Goal: Task Accomplishment & Management: Use online tool/utility

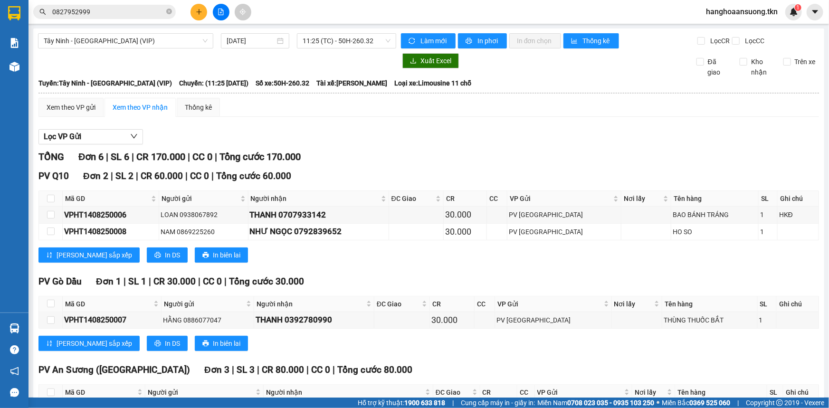
scroll to position [86, 0]
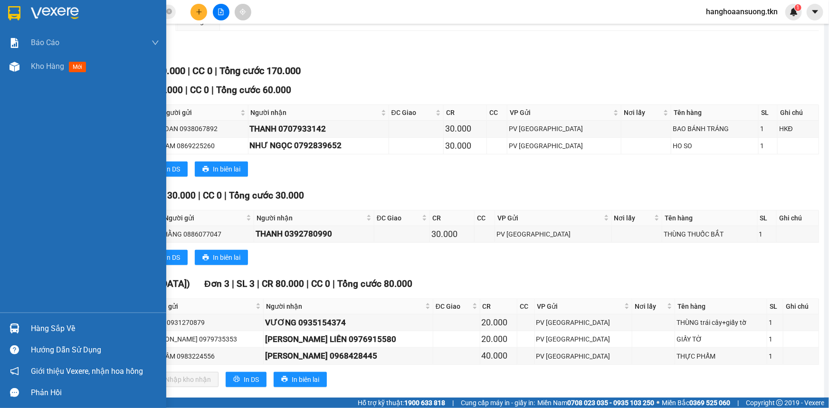
click at [14, 332] on img at bounding box center [15, 329] width 10 height 10
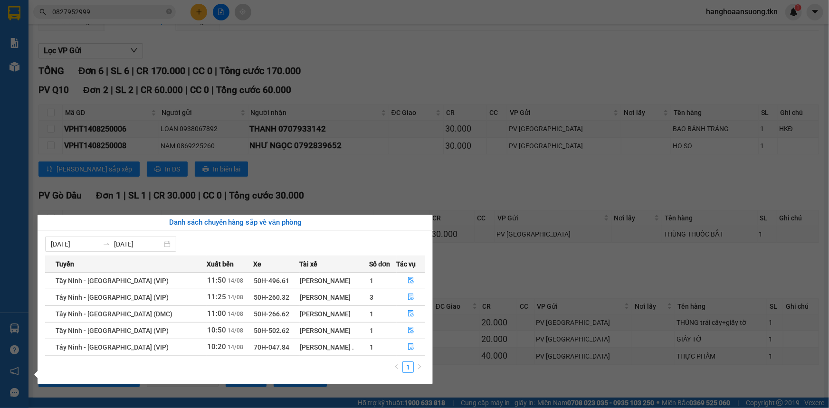
click at [425, 70] on section "Kết quả tìm kiếm ( 7 ) Bộ lọc Mã ĐH Trạng thái Món hàng Thu hộ Tổng cước Chưa c…" at bounding box center [414, 204] width 829 height 408
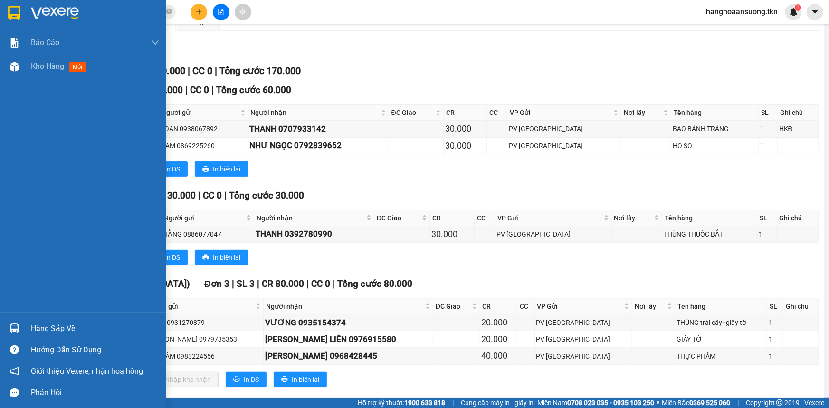
click at [19, 329] on img at bounding box center [15, 329] width 10 height 10
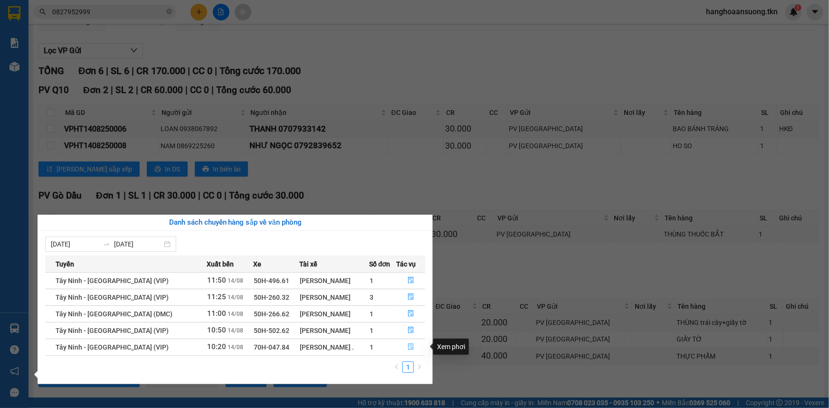
click at [408, 348] on icon "file-done" at bounding box center [411, 347] width 7 height 7
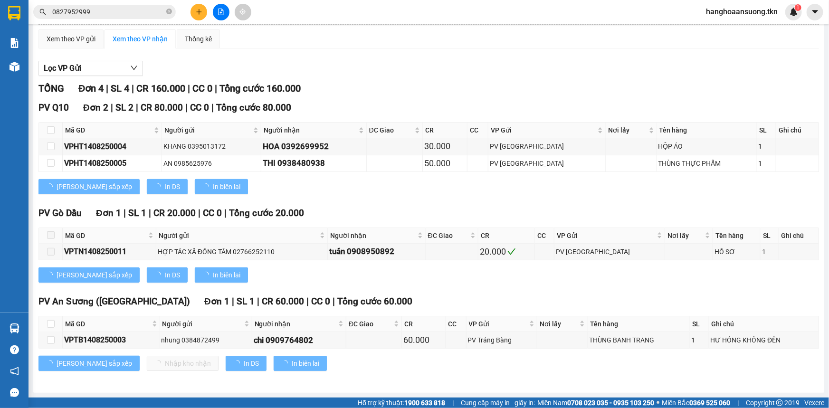
scroll to position [67, 0]
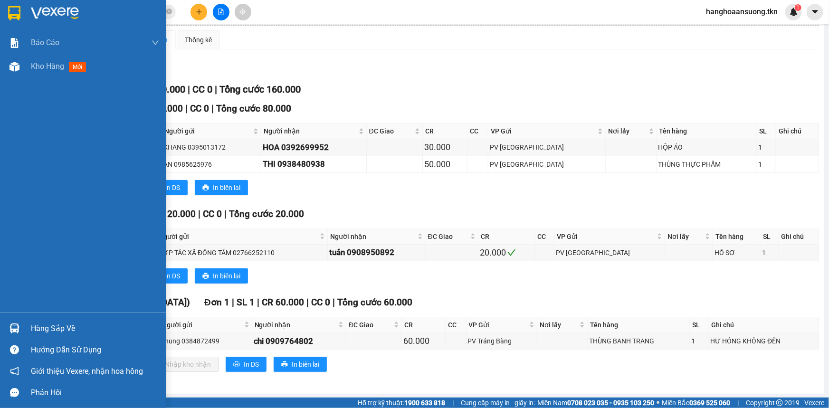
click at [16, 329] on img at bounding box center [15, 329] width 10 height 10
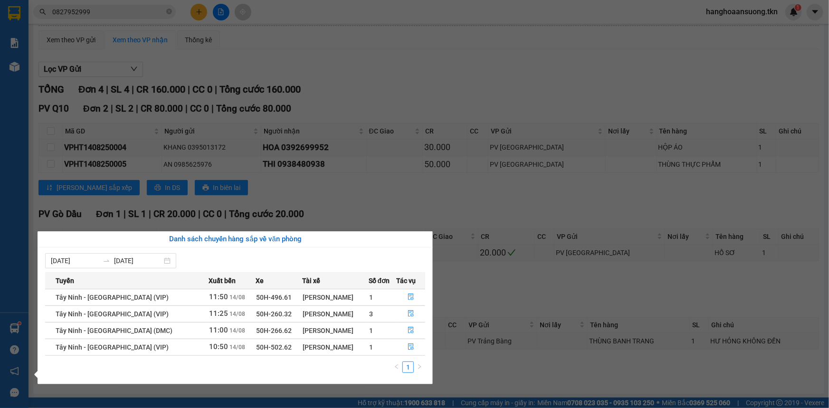
click at [372, 183] on section "Kết quả tìm kiếm ( 7 ) Bộ lọc Mã ĐH Trạng thái Món hàng Thu hộ Tổng cước Chưa c…" at bounding box center [414, 204] width 829 height 408
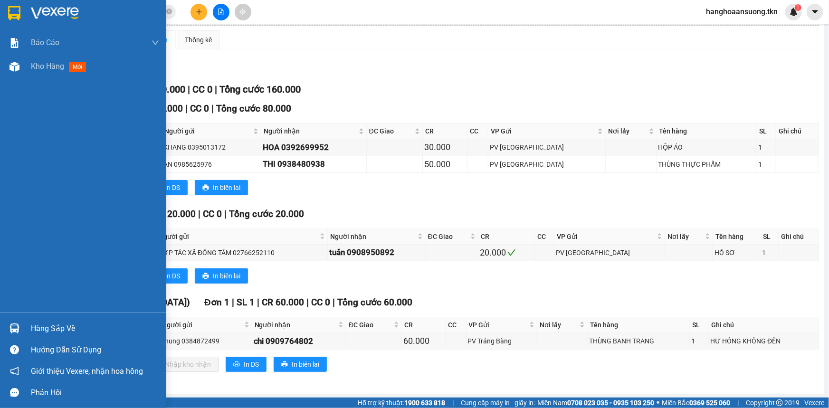
click at [10, 328] on img at bounding box center [15, 329] width 10 height 10
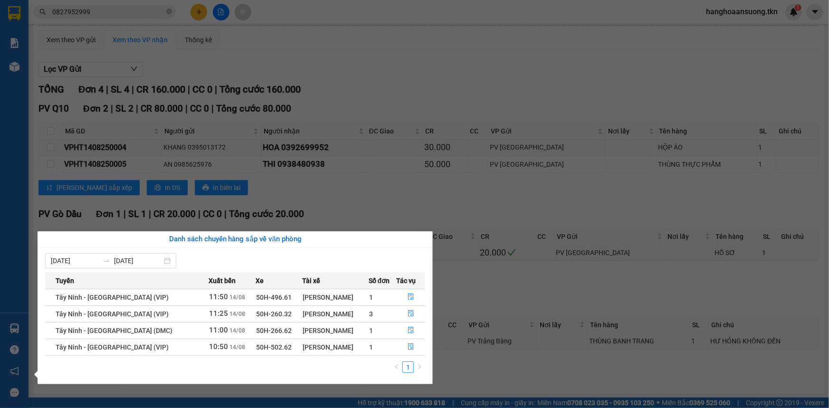
click at [10, 328] on div "Báo cáo Mẫu 1: Báo cáo dòng tiền theo nhân viên Mẫu 2: Thống kê đơn hàng theo n…" at bounding box center [14, 204] width 29 height 408
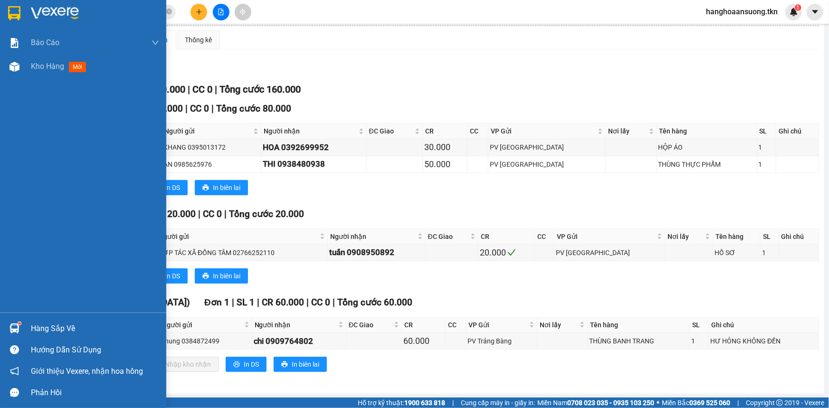
click at [19, 325] on div at bounding box center [14, 328] width 17 height 17
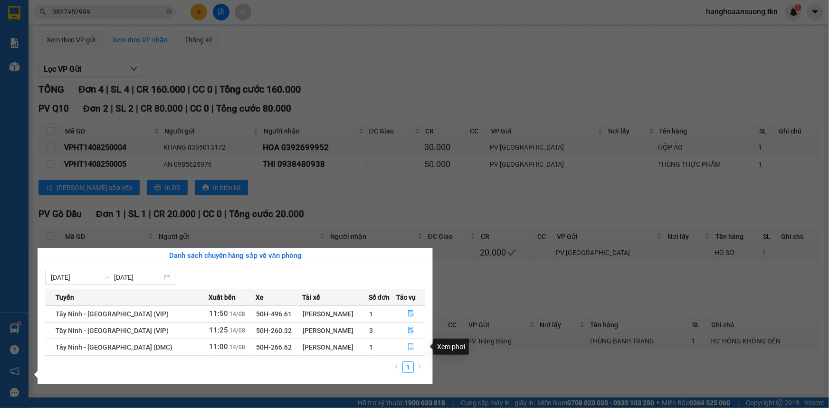
click at [408, 347] on icon "file-done" at bounding box center [411, 347] width 6 height 7
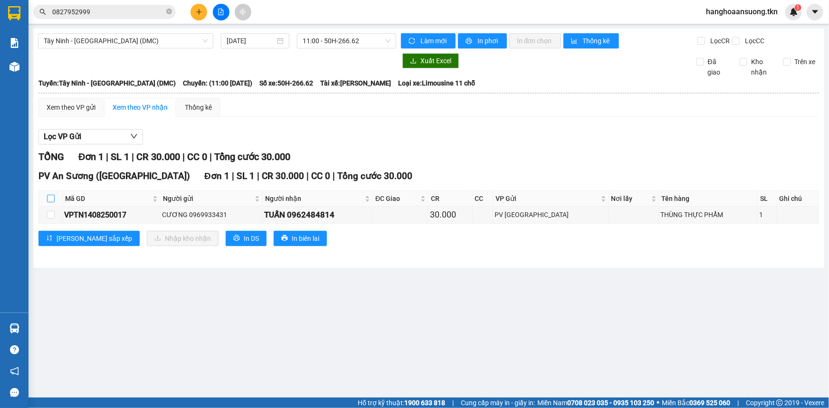
click at [49, 200] on input "checkbox" at bounding box center [51, 199] width 8 height 8
checkbox input "true"
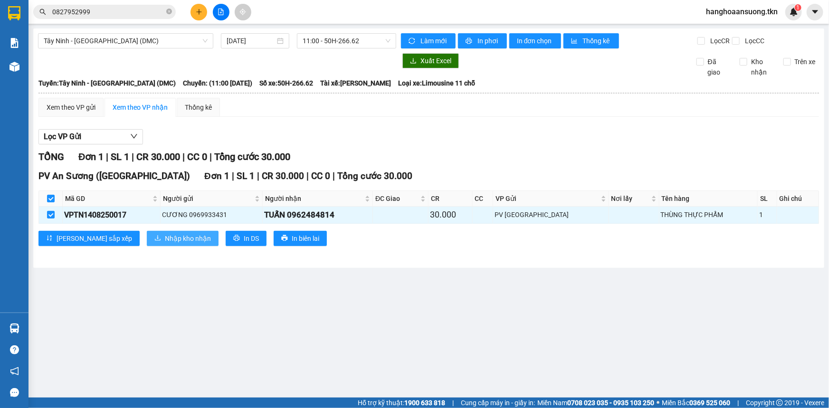
click at [165, 240] on span "Nhập kho nhận" at bounding box center [188, 238] width 46 height 10
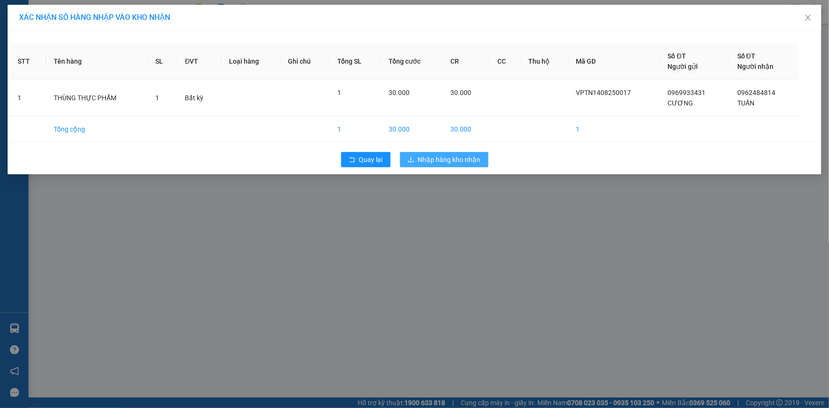
click at [479, 155] on span "Nhập hàng kho nhận" at bounding box center [449, 159] width 63 height 10
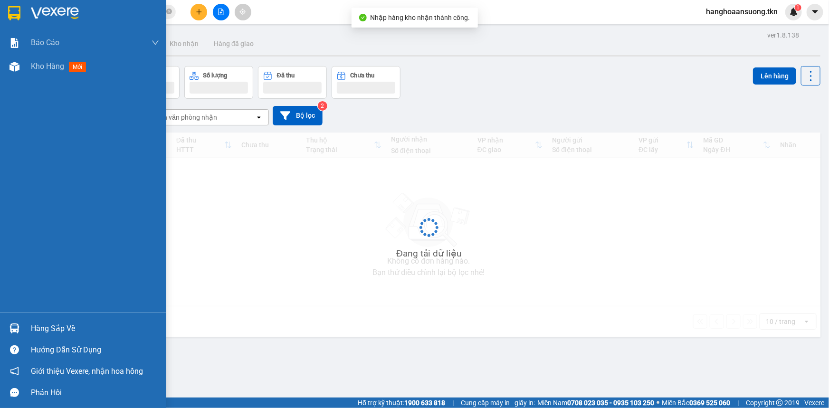
click at [19, 325] on div at bounding box center [14, 328] width 17 height 17
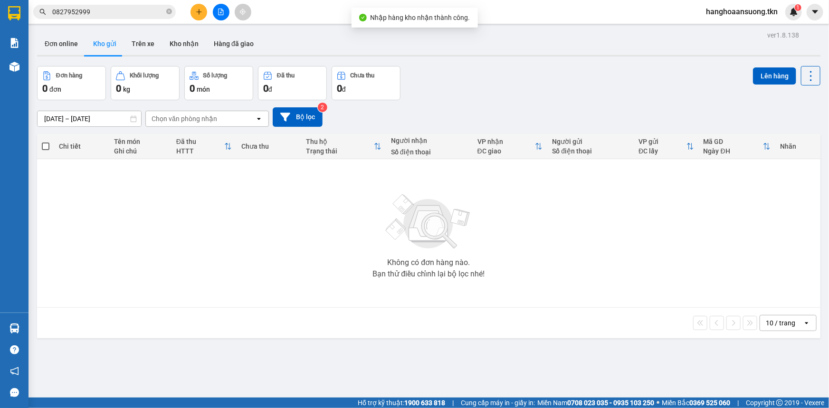
click at [289, 217] on section "Kết quả tìm kiếm ( 7 ) Bộ lọc Mã ĐH Trạng thái Món hàng Thu hộ Tổng cước Chưa c…" at bounding box center [414, 204] width 829 height 408
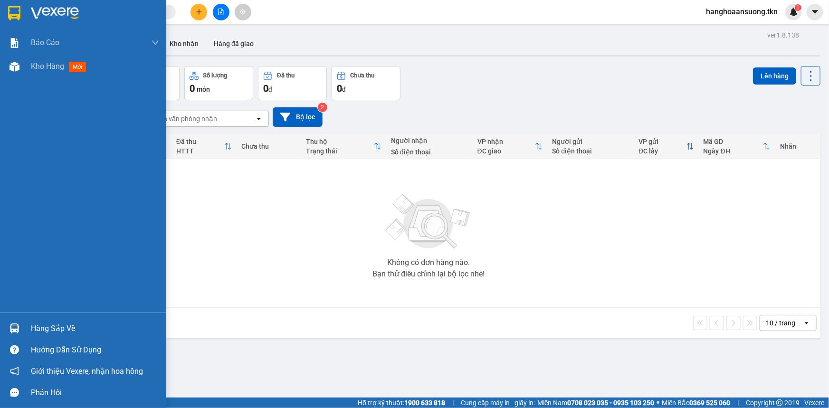
click at [17, 323] on div at bounding box center [14, 328] width 17 height 17
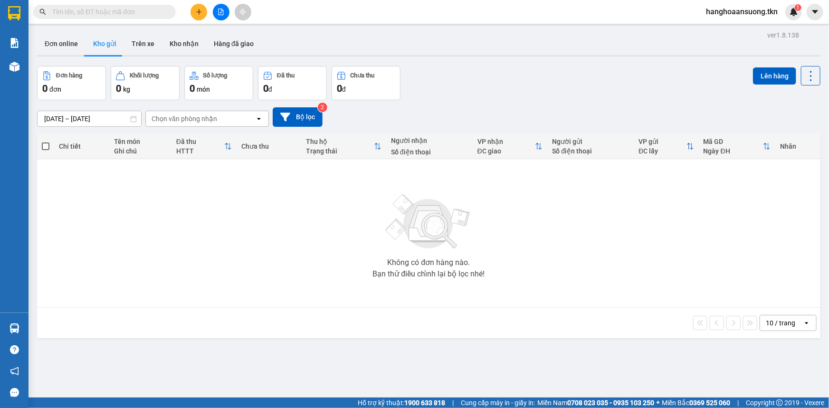
click at [170, 214] on section "Kết quả [PERSON_NAME] ( 0 ) Bộ lọc No Data hanghoaansuong.tkn 1 [PERSON_NAME] […" at bounding box center [414, 204] width 829 height 408
click at [174, 46] on button "Kho nhận" at bounding box center [184, 43] width 44 height 23
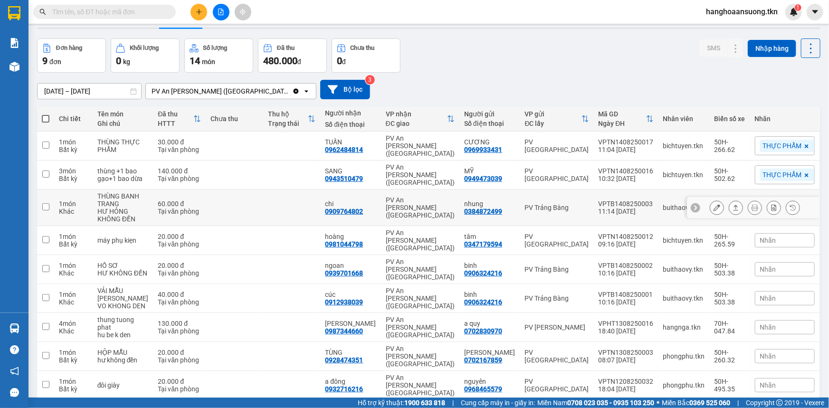
scroll to position [12, 0]
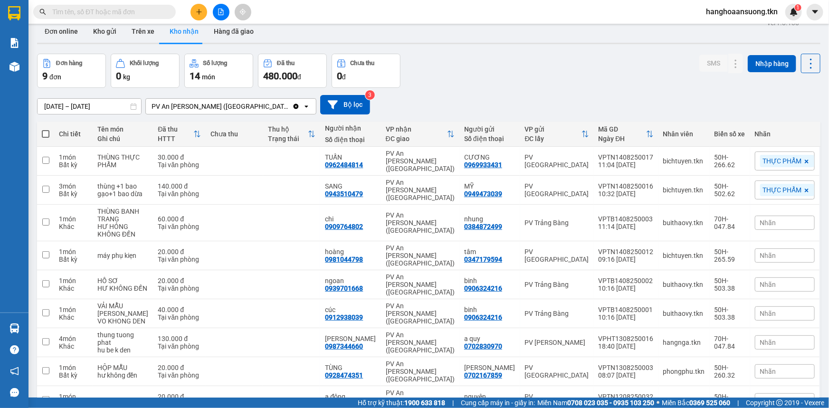
click at [98, 5] on span at bounding box center [104, 12] width 143 height 14
click at [97, 13] on input "text" at bounding box center [108, 12] width 112 height 10
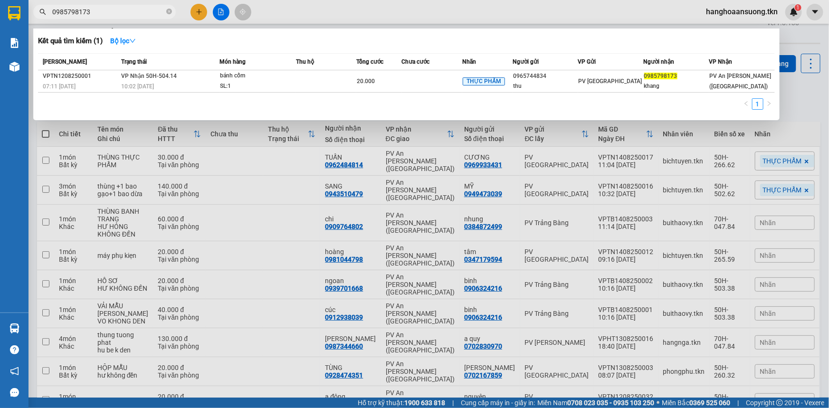
type input "0985798173"
